Goal: Navigation & Orientation: Go to known website

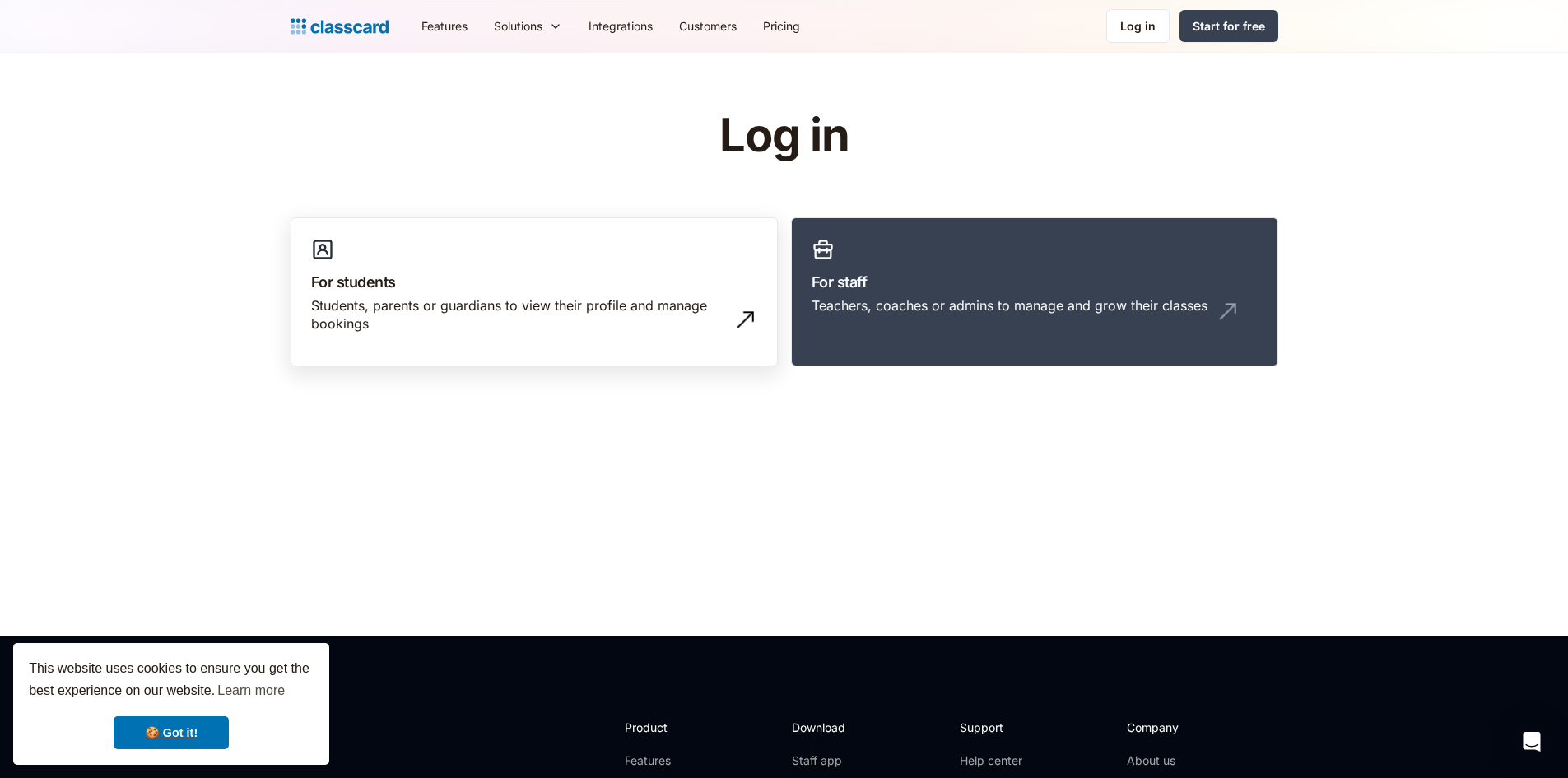
click at [601, 307] on div "Students, parents or guardians to view their profile and manage bookings" at bounding box center [517, 314] width 413 height 37
